Goal: Browse casually: Explore the website without a specific task or goal

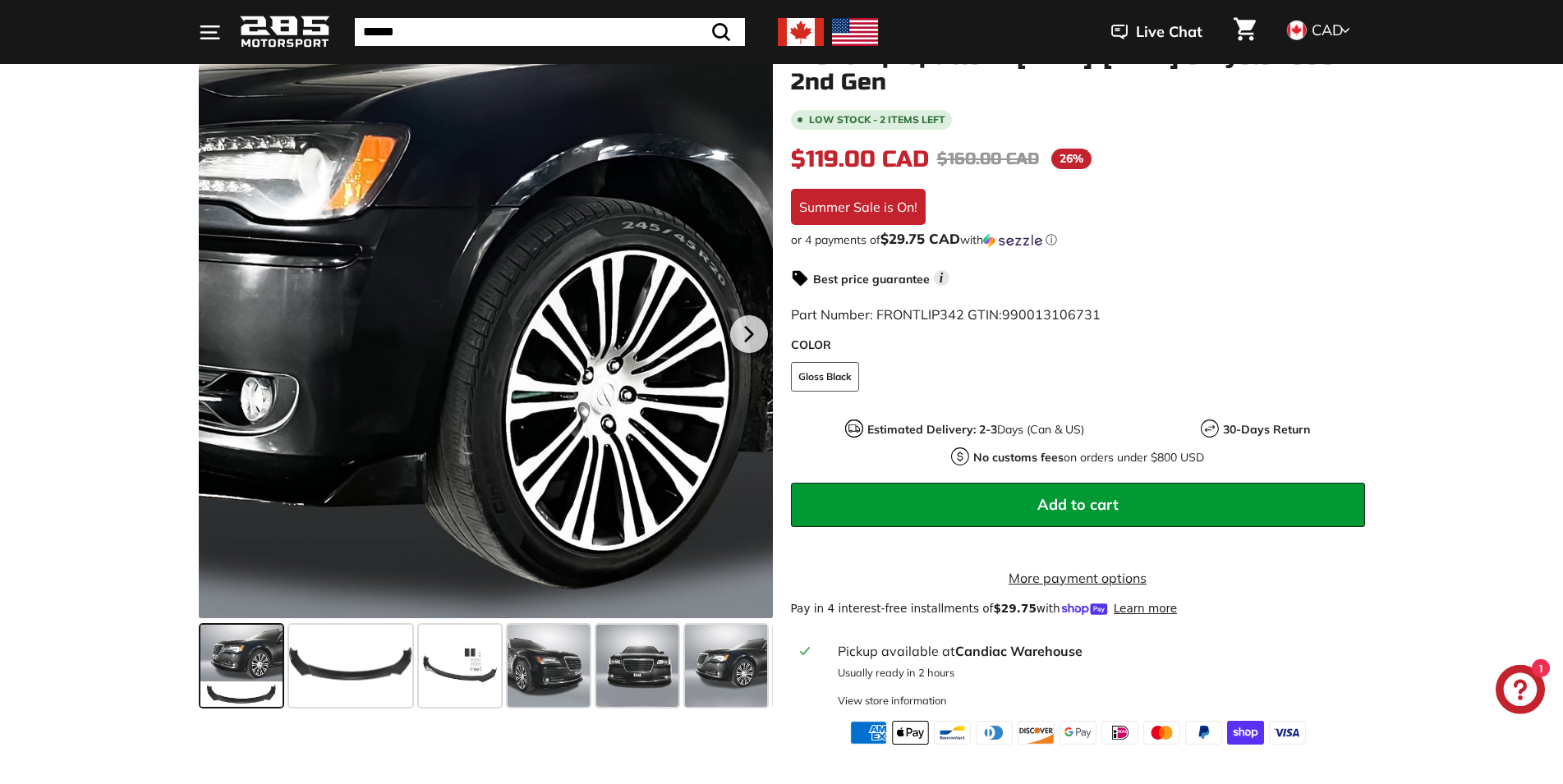
scroll to position [251, 0]
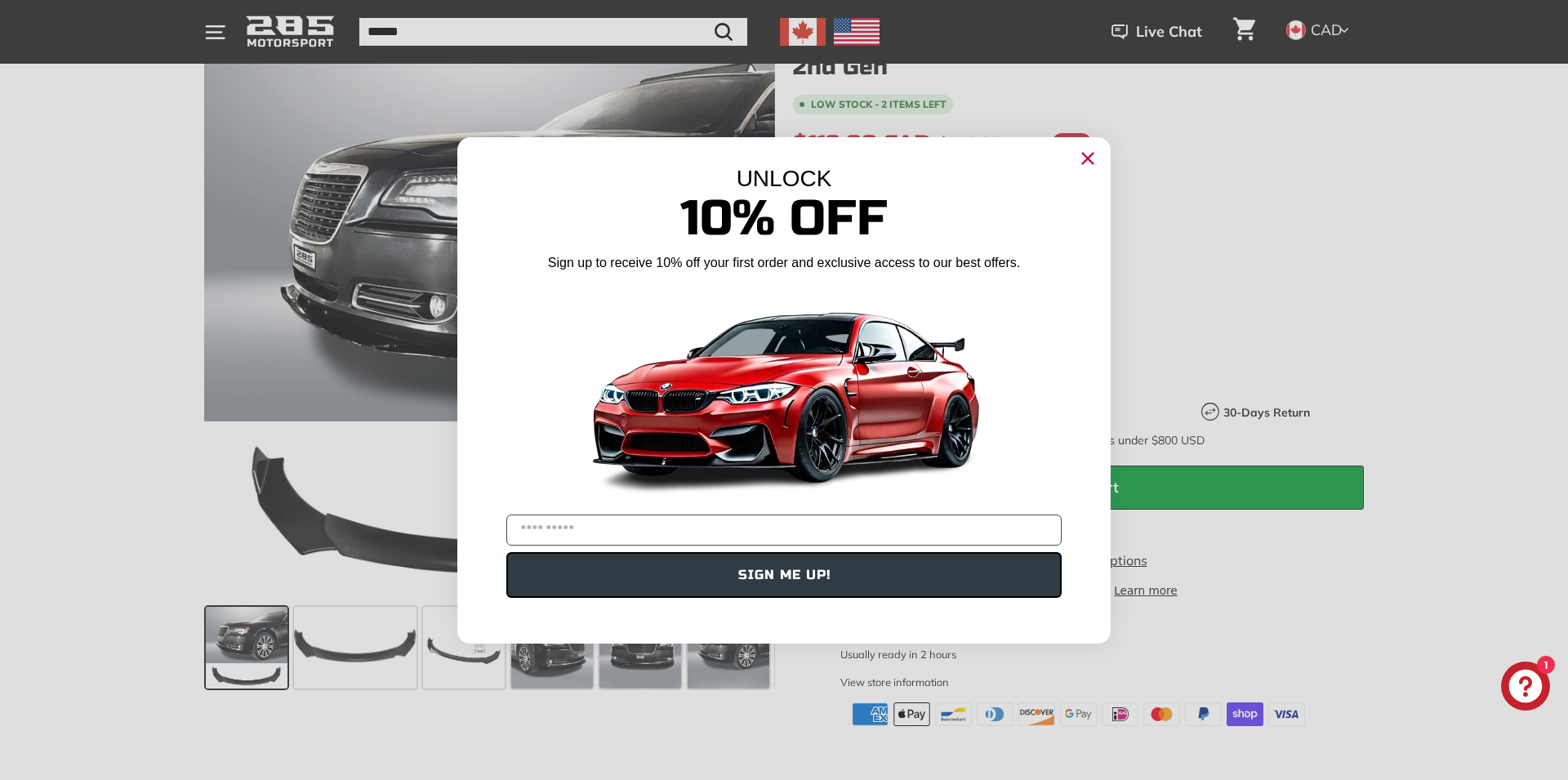
click at [1090, 157] on circle "Close dialog" at bounding box center [1087, 157] width 24 height 24
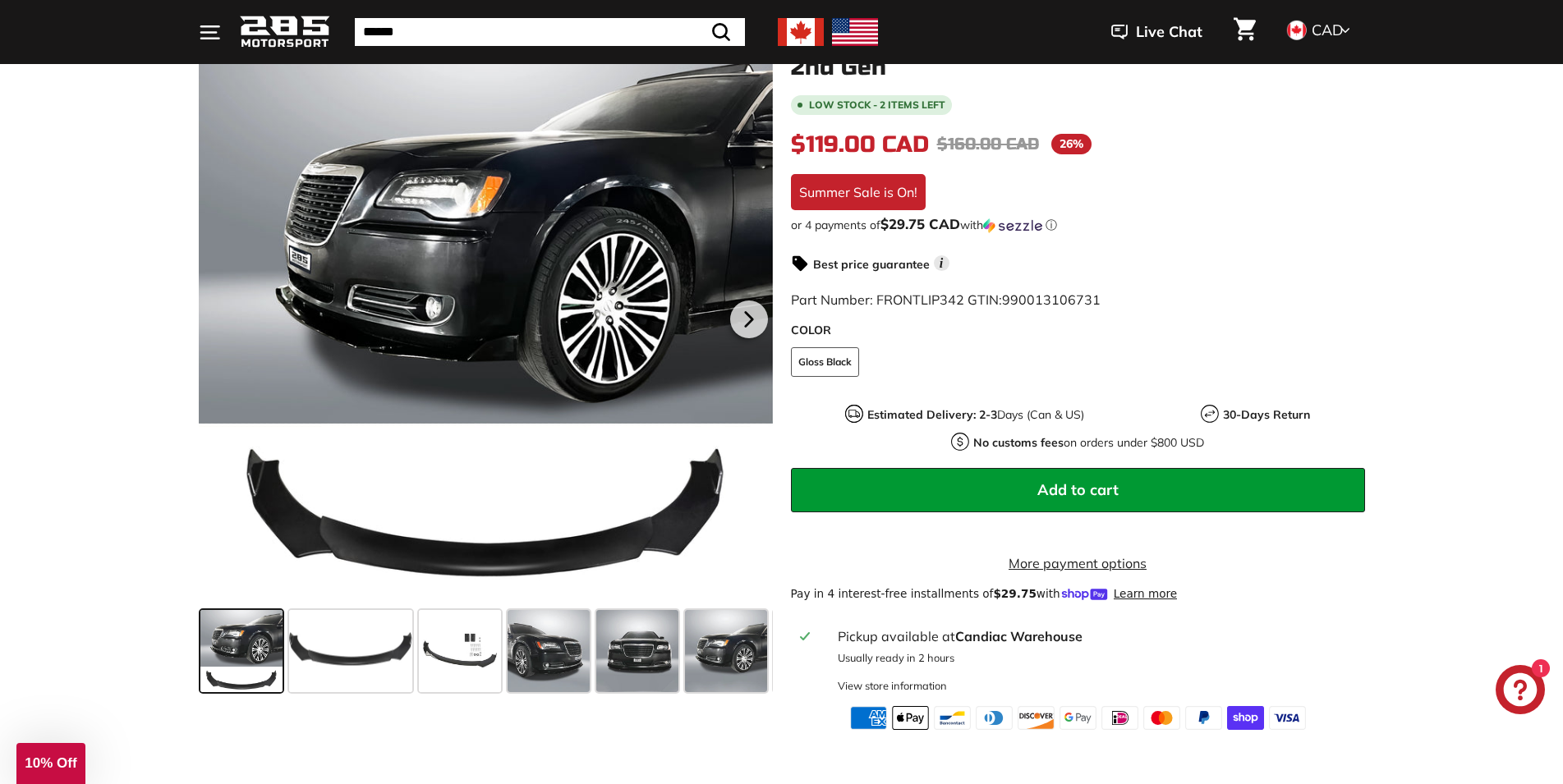
click at [245, 651] on span at bounding box center [241, 651] width 82 height 82
click at [361, 639] on span at bounding box center [351, 651] width 123 height 82
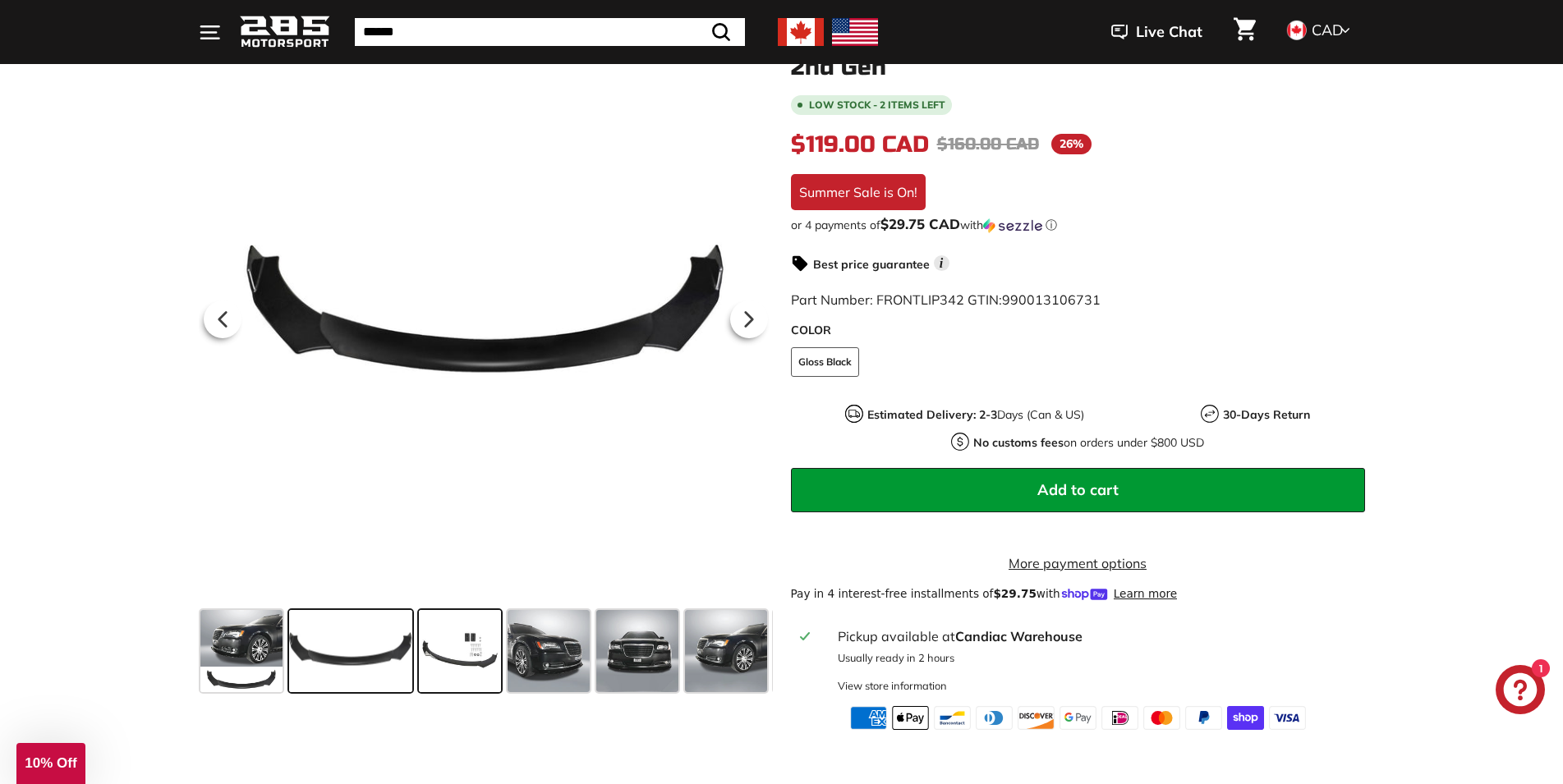
click at [452, 638] on span at bounding box center [460, 651] width 82 height 82
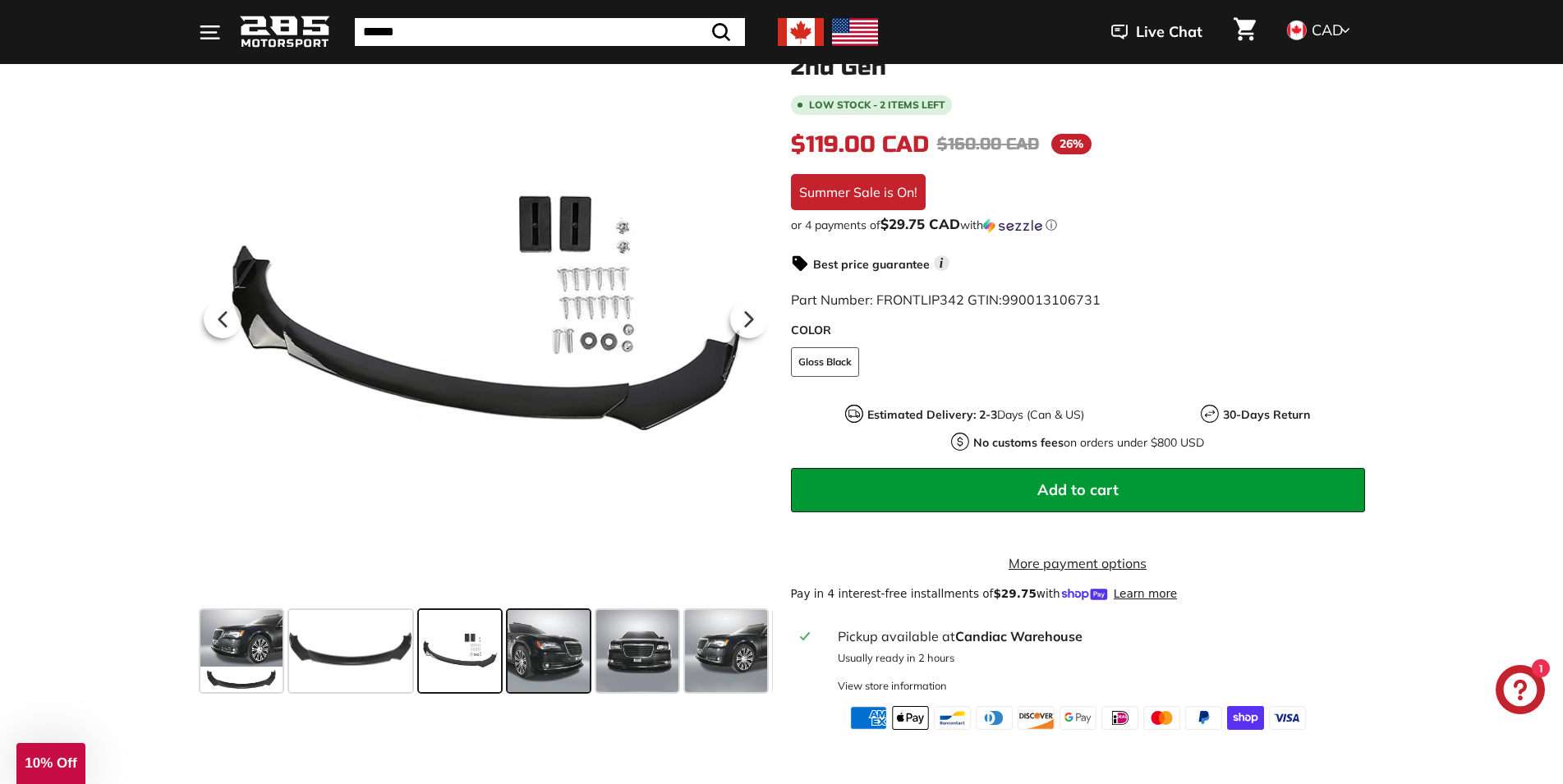
click at [568, 644] on span at bounding box center [548, 651] width 82 height 82
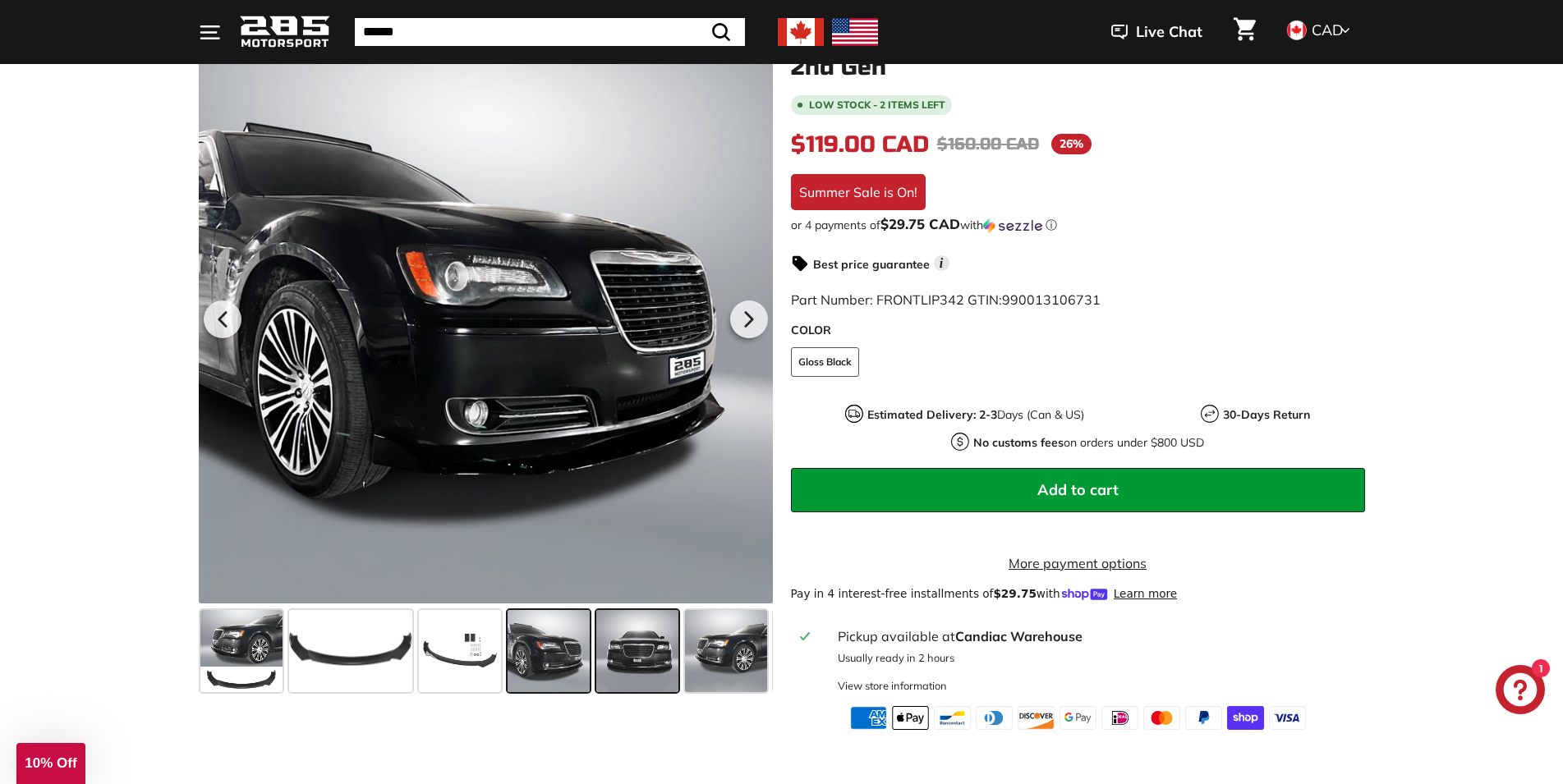
click at [647, 654] on span at bounding box center [637, 651] width 82 height 82
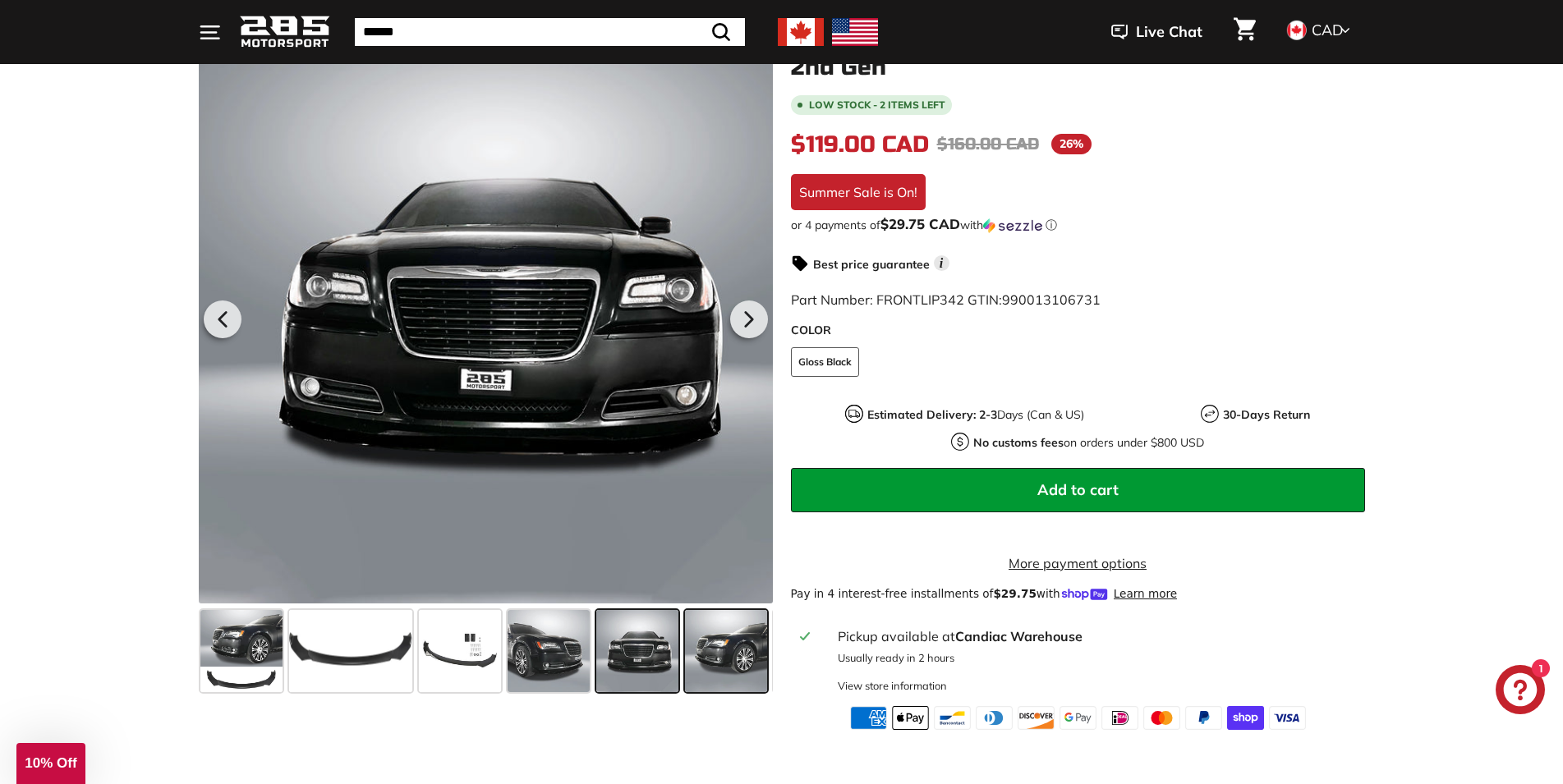
click at [724, 655] on span at bounding box center [726, 651] width 82 height 82
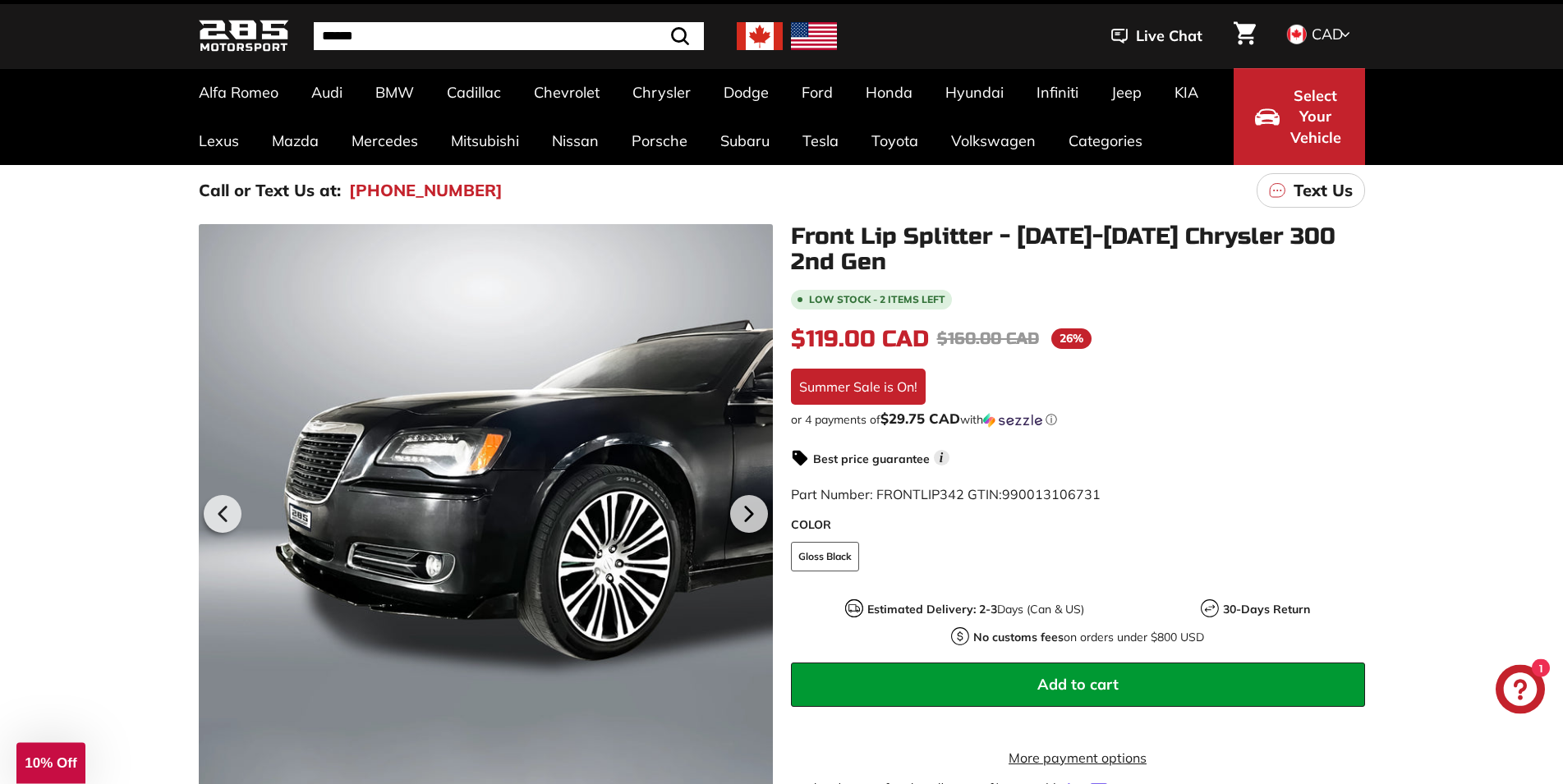
scroll to position [84, 0]
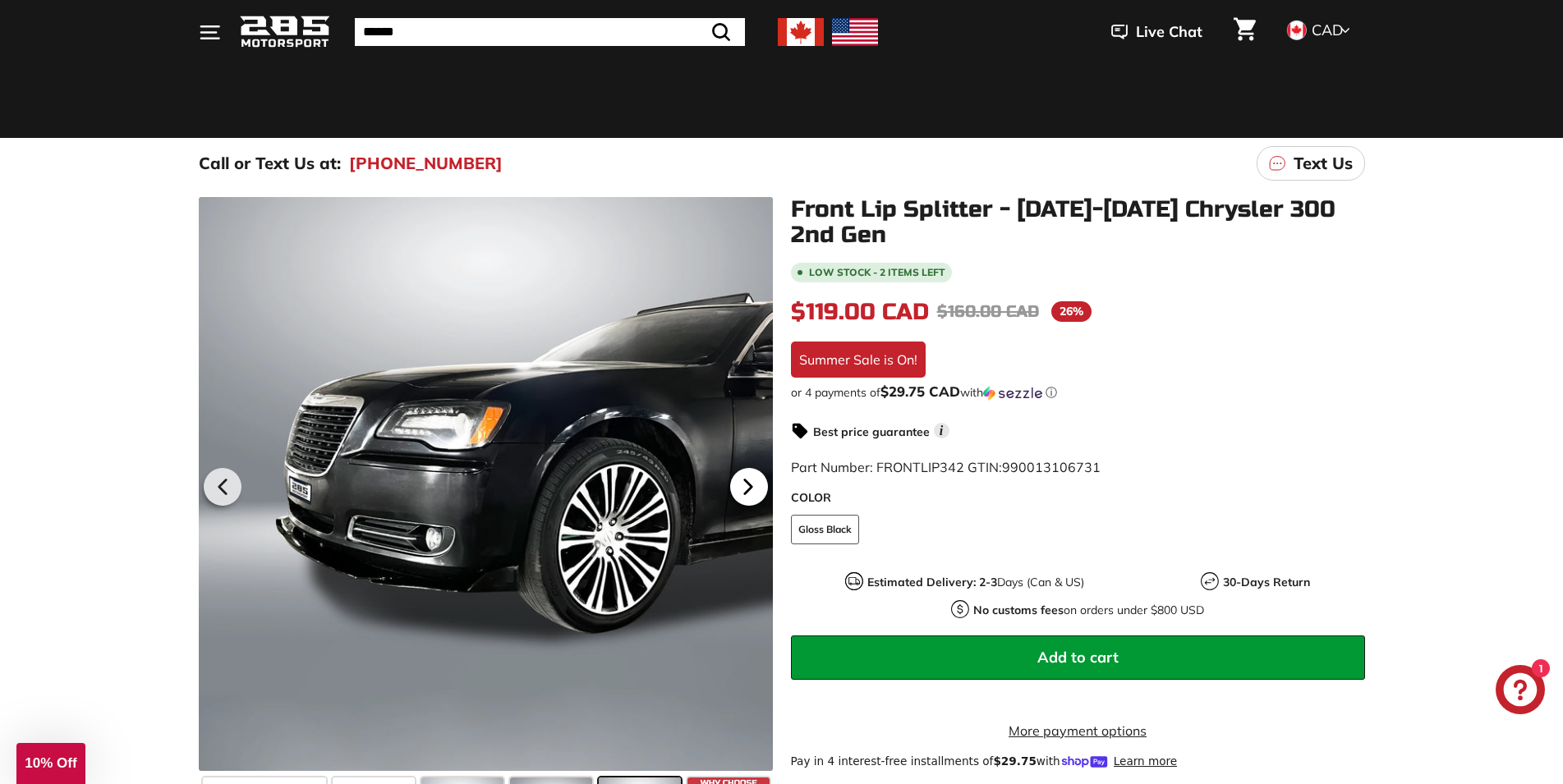
click at [759, 485] on icon at bounding box center [748, 486] width 38 height 38
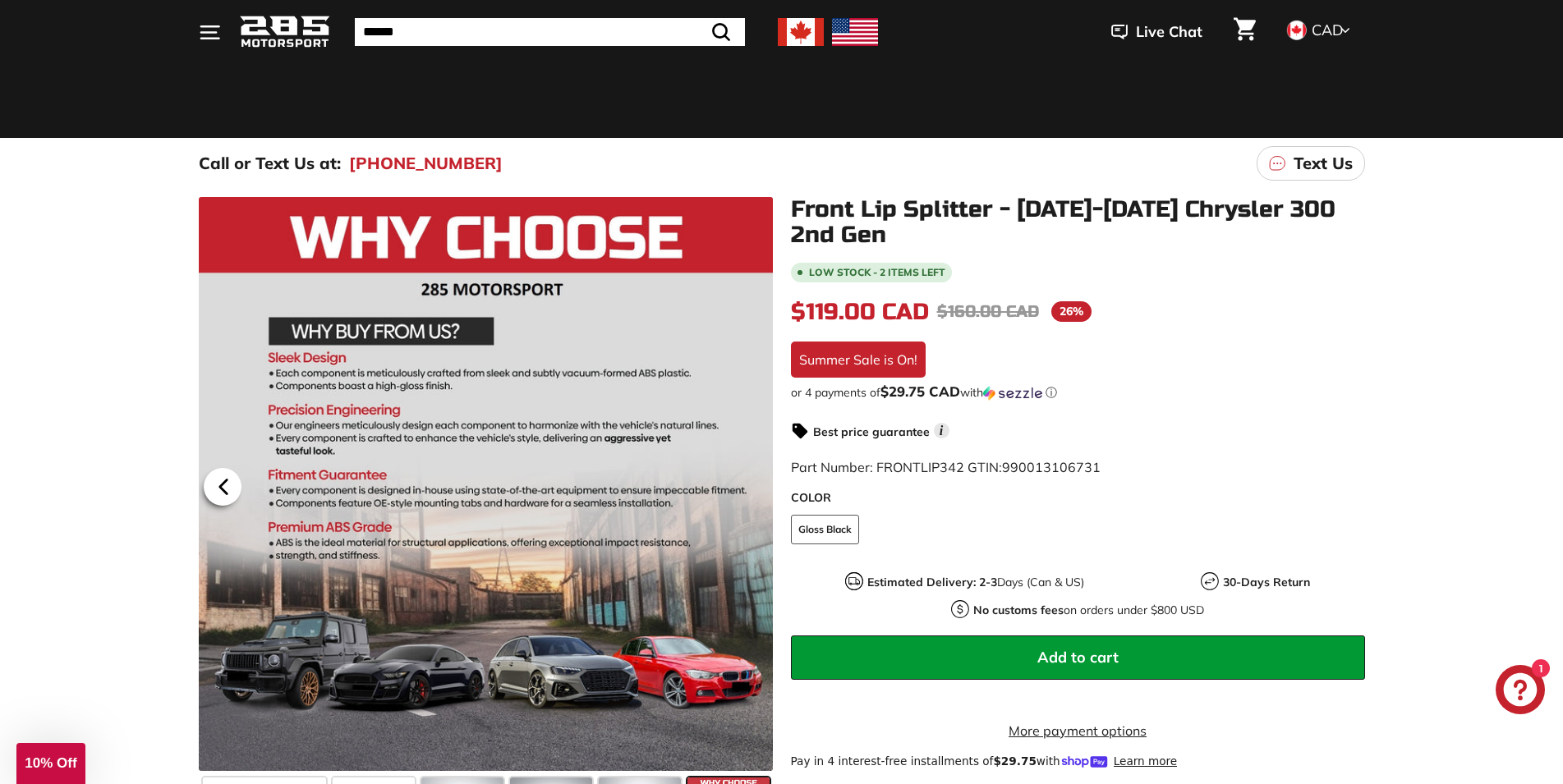
click at [221, 481] on icon at bounding box center [223, 486] width 38 height 38
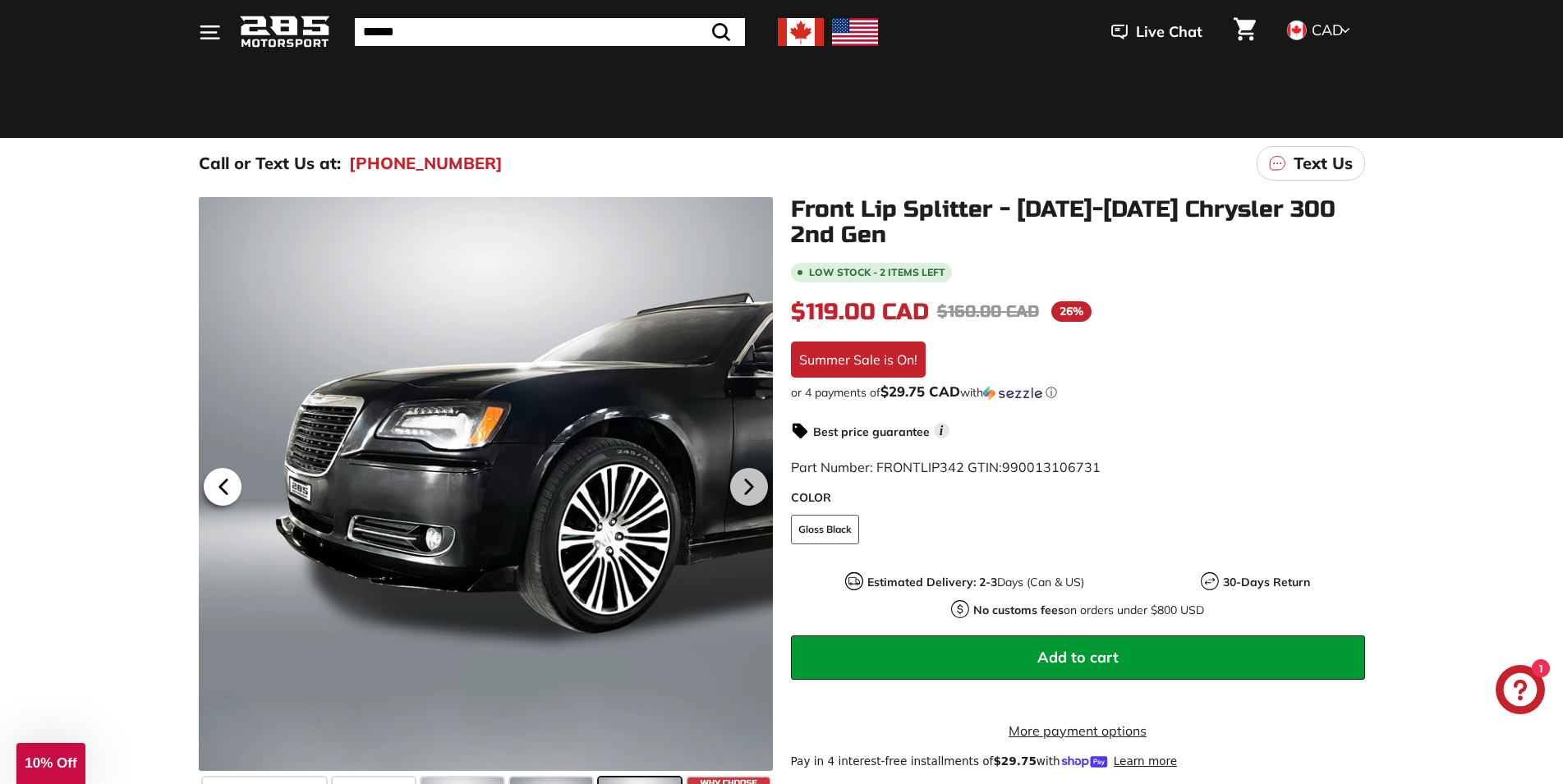
click at [221, 481] on icon at bounding box center [223, 486] width 38 height 38
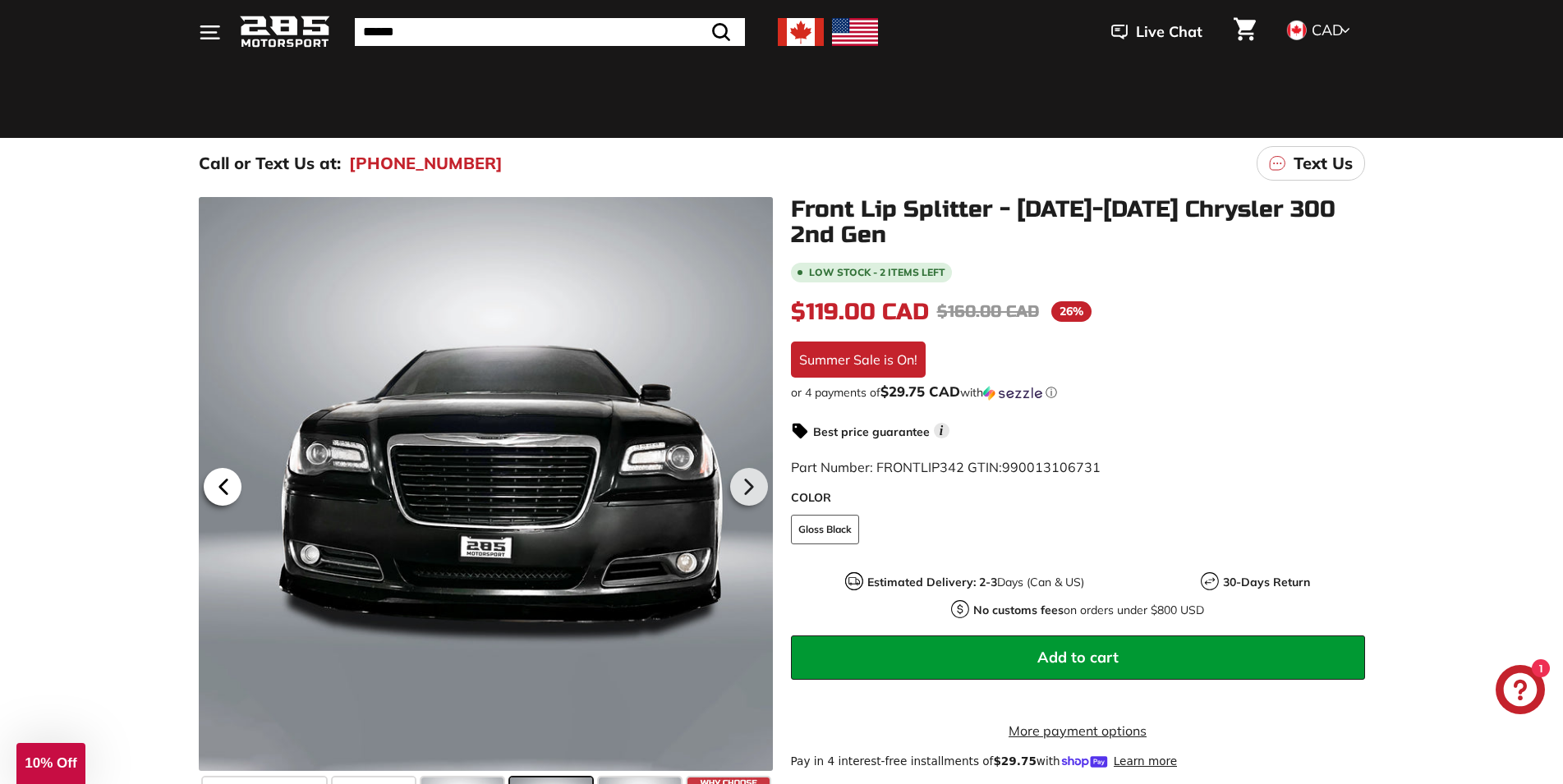
click at [216, 493] on icon at bounding box center [223, 486] width 38 height 38
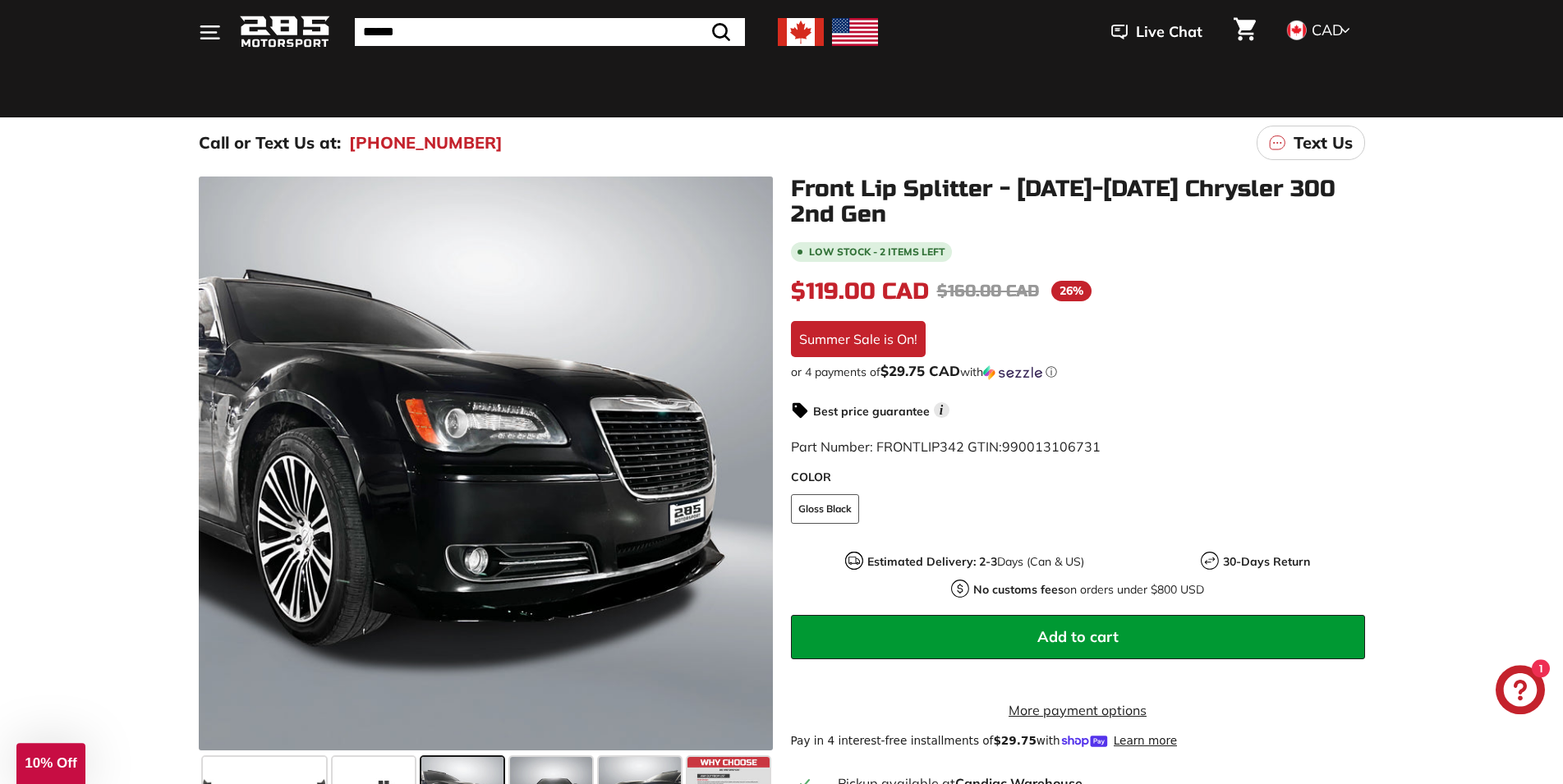
scroll to position [0, 0]
